Goal: Find specific page/section: Find specific page/section

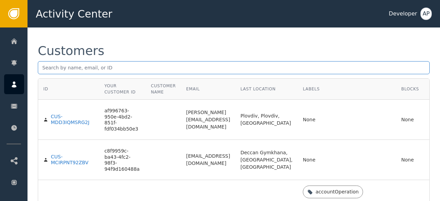
click at [41, 70] on input "text" at bounding box center [234, 67] width 392 height 13
paste input "[EMAIL_ADDRESS][DOMAIN_NAME]"
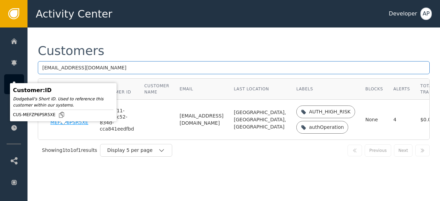
type input "[EMAIL_ADDRESS][DOMAIN_NAME]"
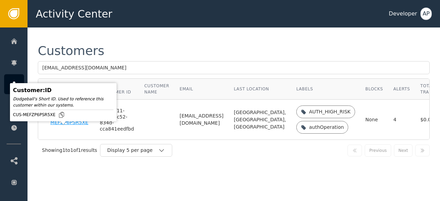
click at [61, 126] on div "CUS-MEFZP6PSR5XE" at bounding box center [70, 120] width 39 height 12
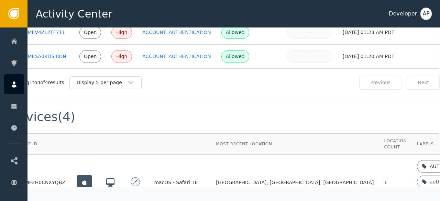
scroll to position [525, 34]
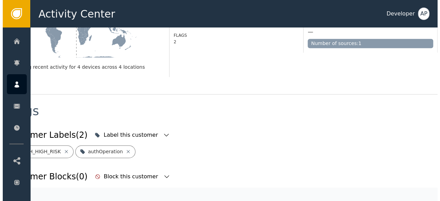
scroll to position [205, 0]
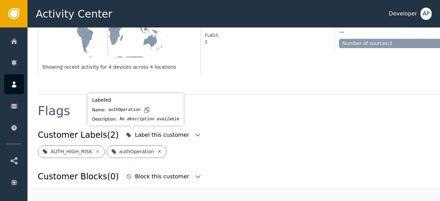
click at [157, 149] on icon at bounding box center [160, 152] width 6 height 6
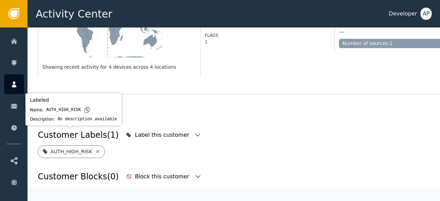
click at [95, 149] on icon at bounding box center [98, 152] width 6 height 6
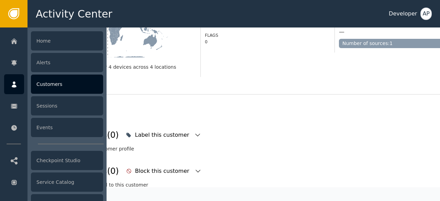
click at [49, 82] on div "Customers" at bounding box center [67, 84] width 72 height 19
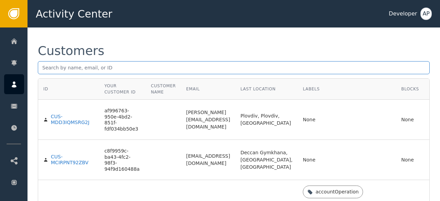
click at [43, 66] on input "text" at bounding box center [234, 67] width 392 height 13
paste input "[EMAIL_ADDRESS][DOMAIN_NAME]"
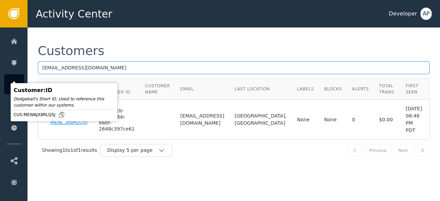
type input "[EMAIL_ADDRESS][DOMAIN_NAME]"
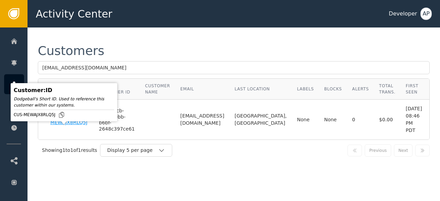
click at [56, 126] on div "CUS-MEWAJX8RLQ5J" at bounding box center [70, 120] width 38 height 12
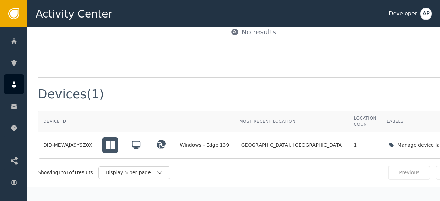
scroll to position [481, 0]
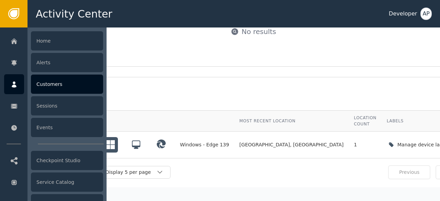
click at [40, 77] on div "Customers" at bounding box center [67, 84] width 72 height 19
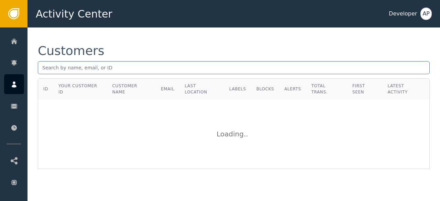
click at [45, 65] on input "text" at bounding box center [234, 67] width 392 height 13
paste input "[PERSON_NAME][EMAIL_ADDRESS][PERSON_NAME][DOMAIN_NAME]"
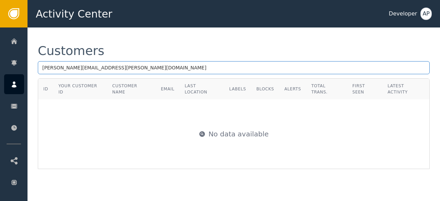
click at [88, 63] on input "[PERSON_NAME][EMAIL_ADDRESS][PERSON_NAME][DOMAIN_NAME]" at bounding box center [234, 67] width 392 height 13
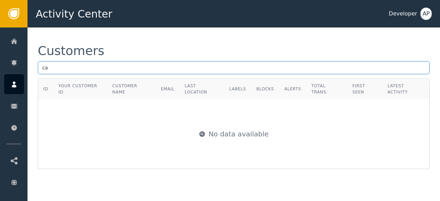
type input "c"
paste input "[EMAIL_ADDRESS][DOMAIN_NAME]"
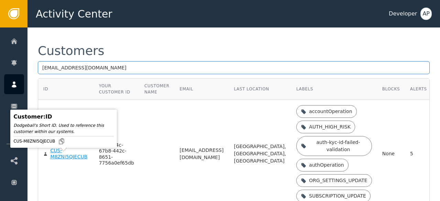
type input "[EMAIL_ADDRESS][DOMAIN_NAME]"
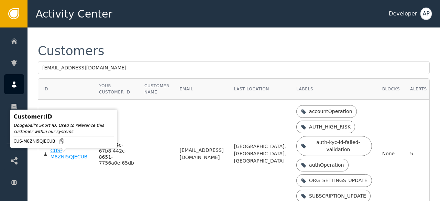
click at [59, 159] on div "CUS-M8ZNI5QJECUB" at bounding box center [70, 154] width 38 height 12
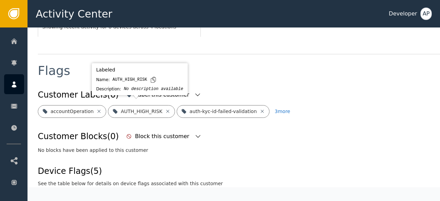
scroll to position [245, 0]
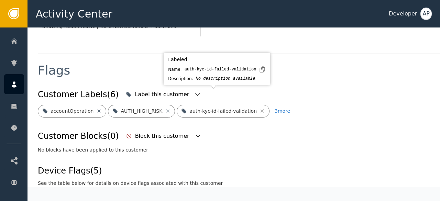
click at [260, 108] on icon at bounding box center [263, 111] width 6 height 6
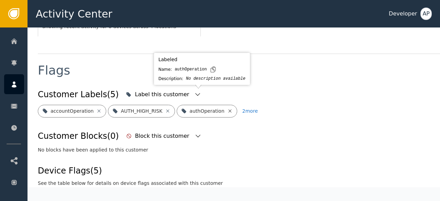
click at [227, 108] on icon at bounding box center [230, 111] width 6 height 6
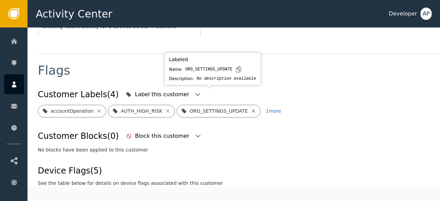
click at [251, 108] on icon at bounding box center [254, 111] width 6 height 6
click at [249, 108] on icon at bounding box center [252, 111] width 6 height 6
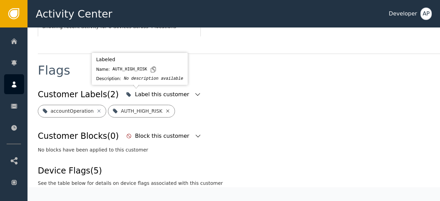
click at [165, 108] on icon at bounding box center [168, 111] width 6 height 6
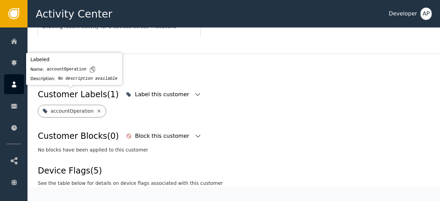
click at [96, 108] on icon at bounding box center [99, 111] width 6 height 6
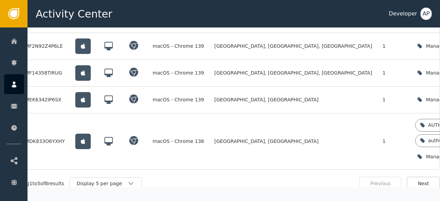
scroll to position [691, 34]
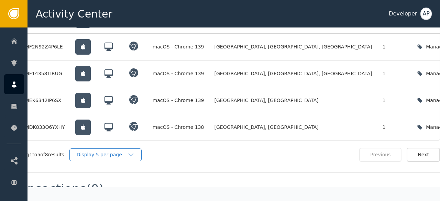
click at [101, 151] on div "Display 5 per page" at bounding box center [102, 154] width 51 height 7
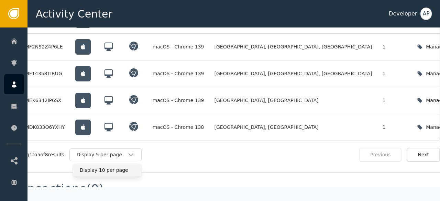
click at [98, 164] on div "Display 10 per page" at bounding box center [107, 170] width 69 height 13
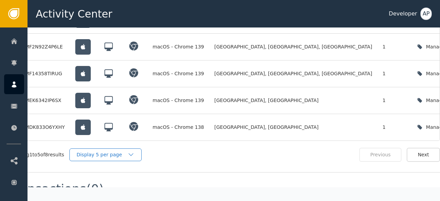
click at [98, 151] on div "Display 5 per page" at bounding box center [102, 154] width 51 height 7
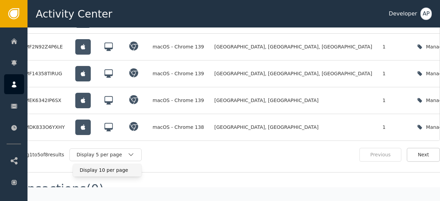
click at [96, 167] on div "Display 10 per page" at bounding box center [107, 170] width 55 height 7
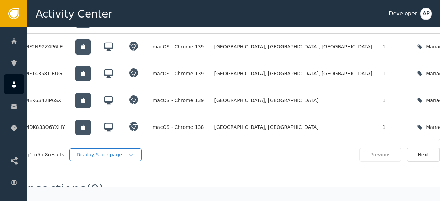
click at [108, 151] on div "Display 5 per page" at bounding box center [102, 154] width 51 height 7
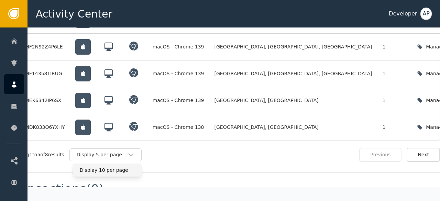
click at [100, 167] on div "Display 10 per page" at bounding box center [107, 170] width 55 height 7
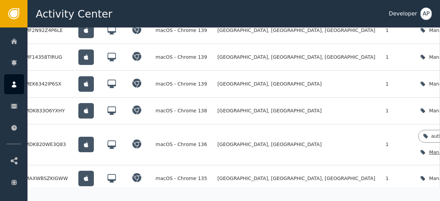
scroll to position [701, 34]
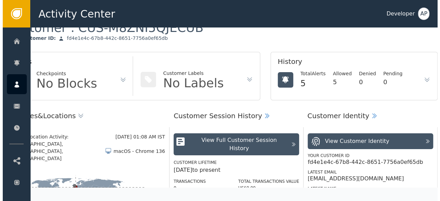
scroll to position [0, 34]
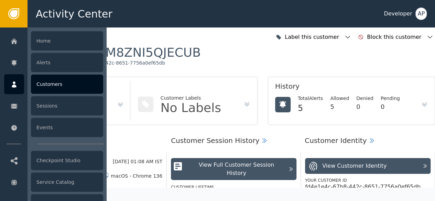
click at [50, 84] on div "Customers" at bounding box center [67, 84] width 72 height 19
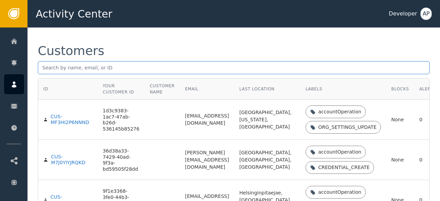
click at [43, 69] on input "text" at bounding box center [234, 67] width 392 height 13
paste input "[EMAIL_ADDRESS][DOMAIN_NAME]"
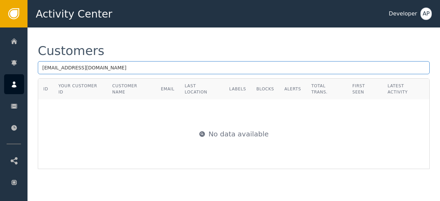
click at [113, 68] on input "[EMAIL_ADDRESS][DOMAIN_NAME]" at bounding box center [234, 67] width 392 height 13
type input "z"
paste input "[EMAIL_ADDRESS][DOMAIN_NAME]"
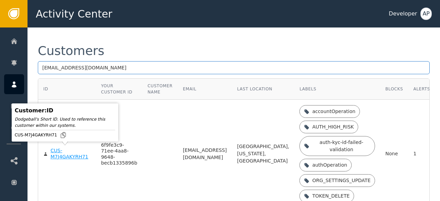
type input "[EMAIL_ADDRESS][DOMAIN_NAME]"
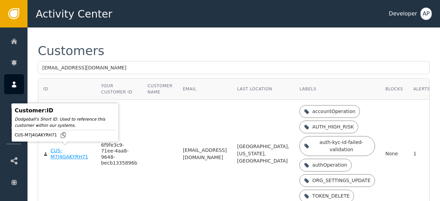
click at [53, 154] on div "CUS-M7J4GAKYRH71" at bounding box center [71, 154] width 40 height 12
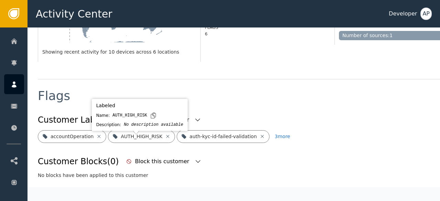
scroll to position [213, 0]
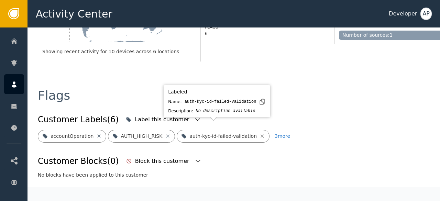
click at [260, 133] on icon at bounding box center [263, 136] width 6 height 6
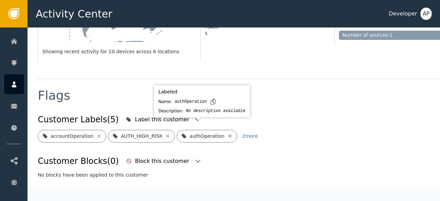
click at [227, 133] on icon at bounding box center [230, 136] width 6 height 6
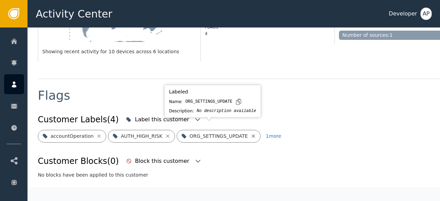
click at [251, 133] on icon at bounding box center [254, 136] width 6 height 6
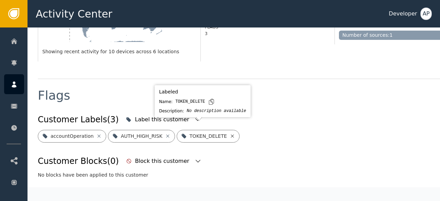
click at [230, 133] on icon at bounding box center [233, 136] width 6 height 6
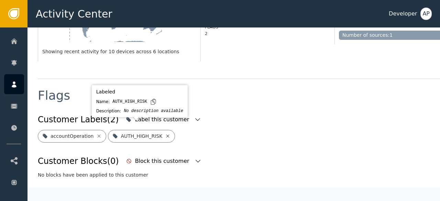
click at [165, 133] on icon at bounding box center [168, 136] width 6 height 6
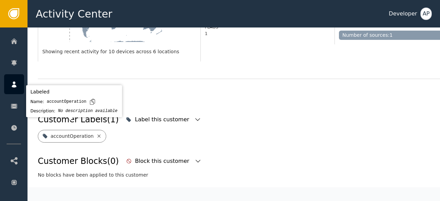
click at [96, 133] on icon at bounding box center [99, 136] width 6 height 6
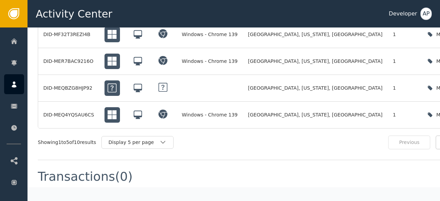
scroll to position [601, 0]
click at [158, 139] on div "Display 5 per page" at bounding box center [134, 142] width 51 height 7
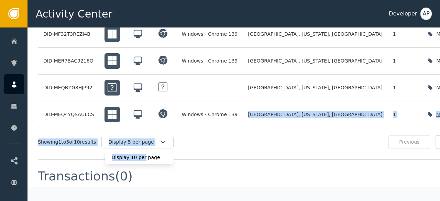
drag, startPoint x: 140, startPoint y: 147, endPoint x: 222, endPoint y: 102, distance: 93.9
click at [222, 102] on div "Device ID Most Recent Location Location Count Labels Most Recent Activity DID-M…" at bounding box center [253, 61] width 431 height 176
click at [133, 154] on div "Display 10 per page" at bounding box center [139, 157] width 55 height 7
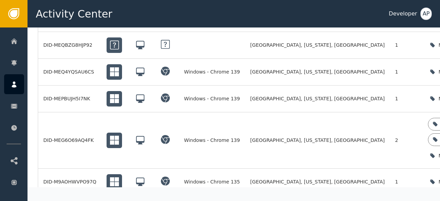
scroll to position [643, 34]
